Goal: Information Seeking & Learning: Stay updated

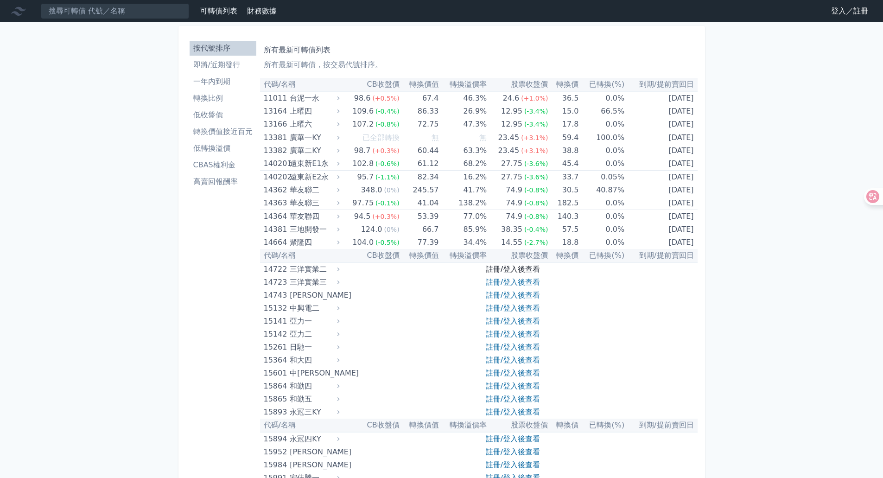
click at [497, 267] on link "註冊/登入後查看" at bounding box center [513, 269] width 54 height 9
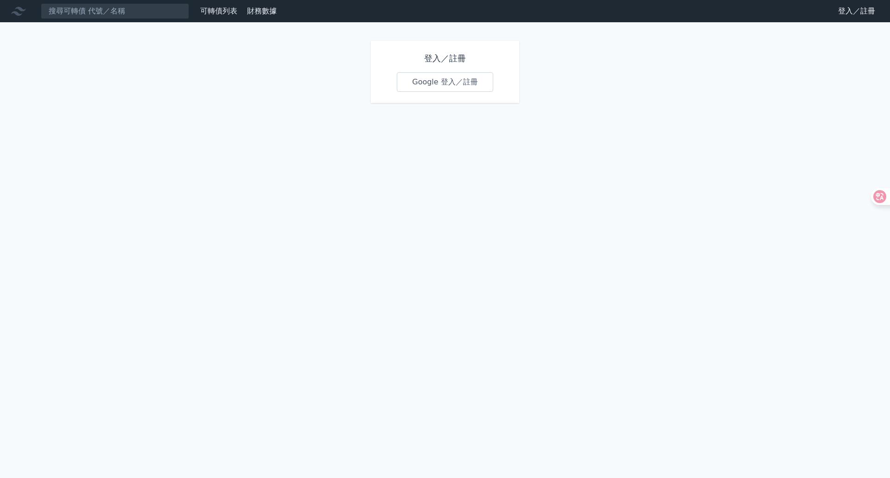
click at [440, 84] on link "Google 登入／註冊" at bounding box center [445, 81] width 96 height 19
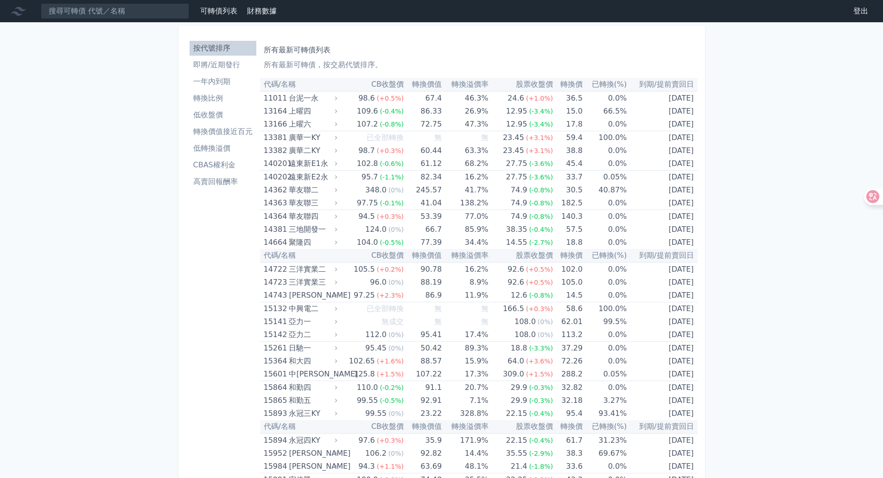
click at [229, 65] on li "即將/近期發行" at bounding box center [223, 64] width 67 height 11
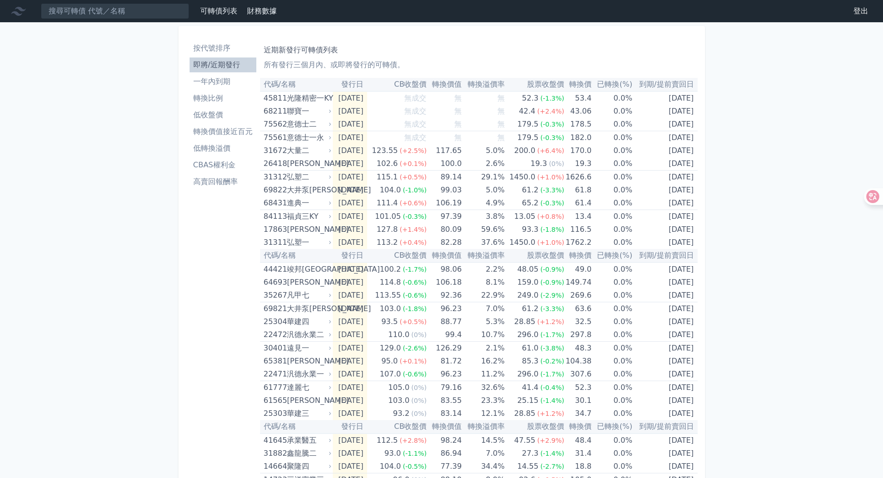
click at [217, 78] on li "一年內到期" at bounding box center [223, 81] width 67 height 11
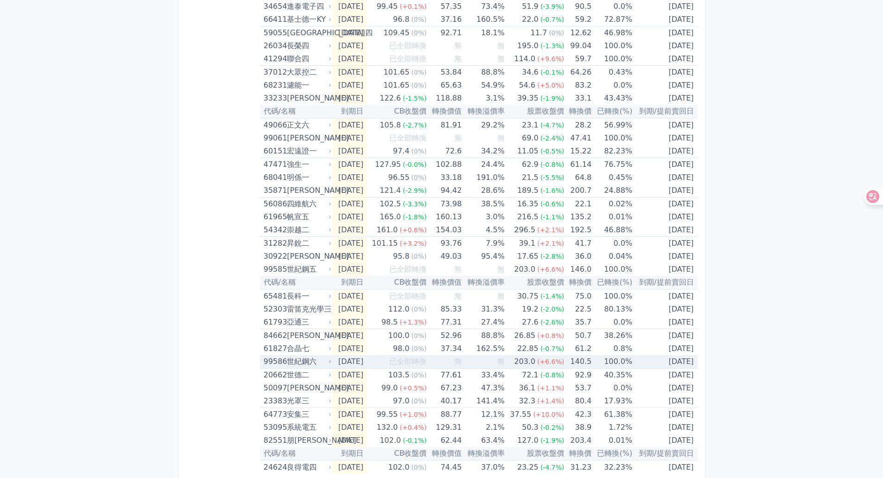
scroll to position [1181, 0]
